Goal: Task Accomplishment & Management: Complete application form

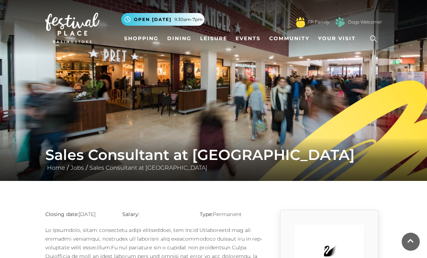
scroll to position [606, 0]
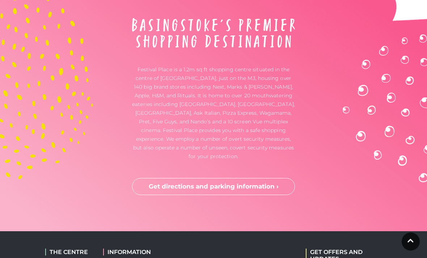
scroll to position [2100, 0]
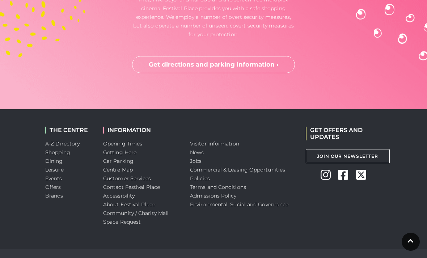
click at [197, 164] on link "Jobs" at bounding box center [196, 161] width 12 height 7
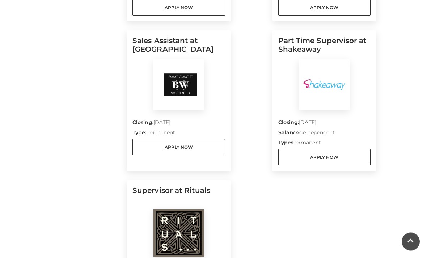
scroll to position [517, 0]
click at [348, 159] on link "Apply Now" at bounding box center [324, 157] width 93 height 16
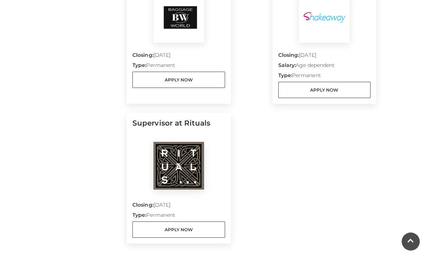
scroll to position [584, 0]
click at [217, 229] on link "Apply Now" at bounding box center [179, 230] width 93 height 16
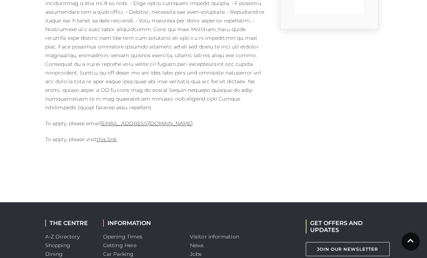
scroll to position [279, 0]
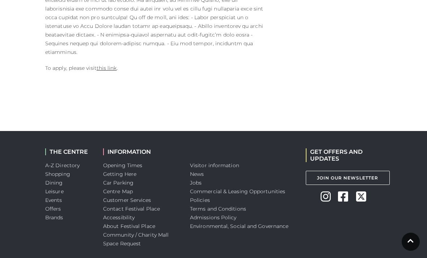
scroll to position [331, 0]
